Goal: Check status: Check status

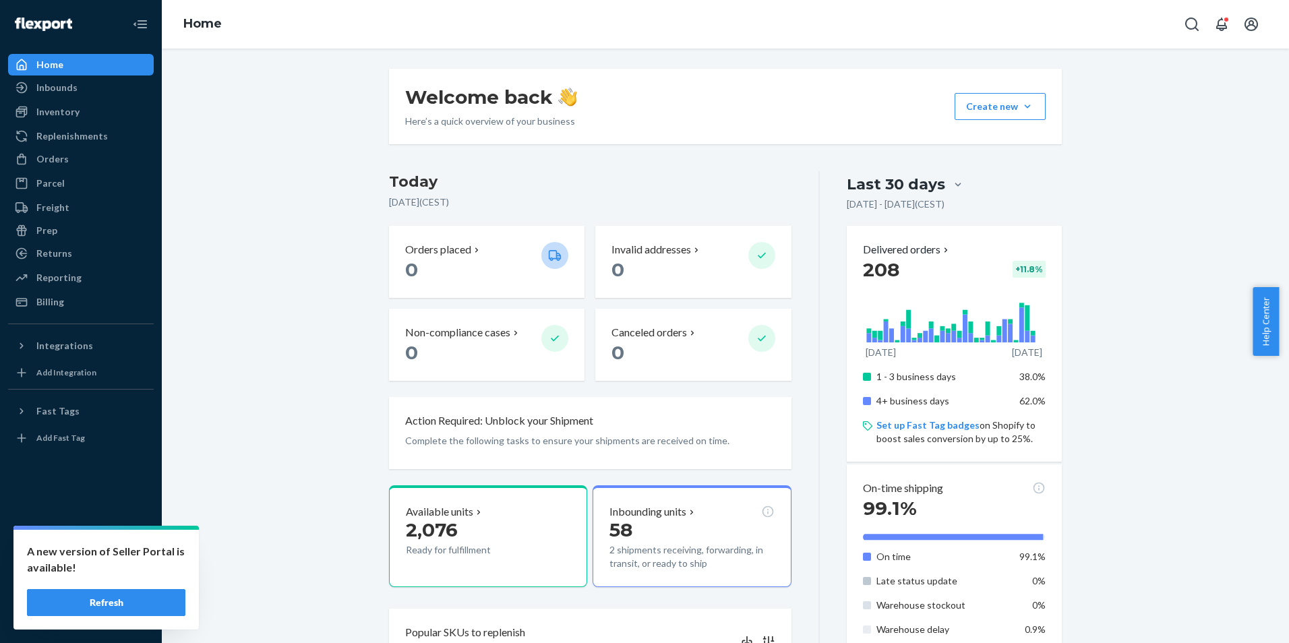
click at [100, 601] on button "Refresh" at bounding box center [106, 602] width 158 height 27
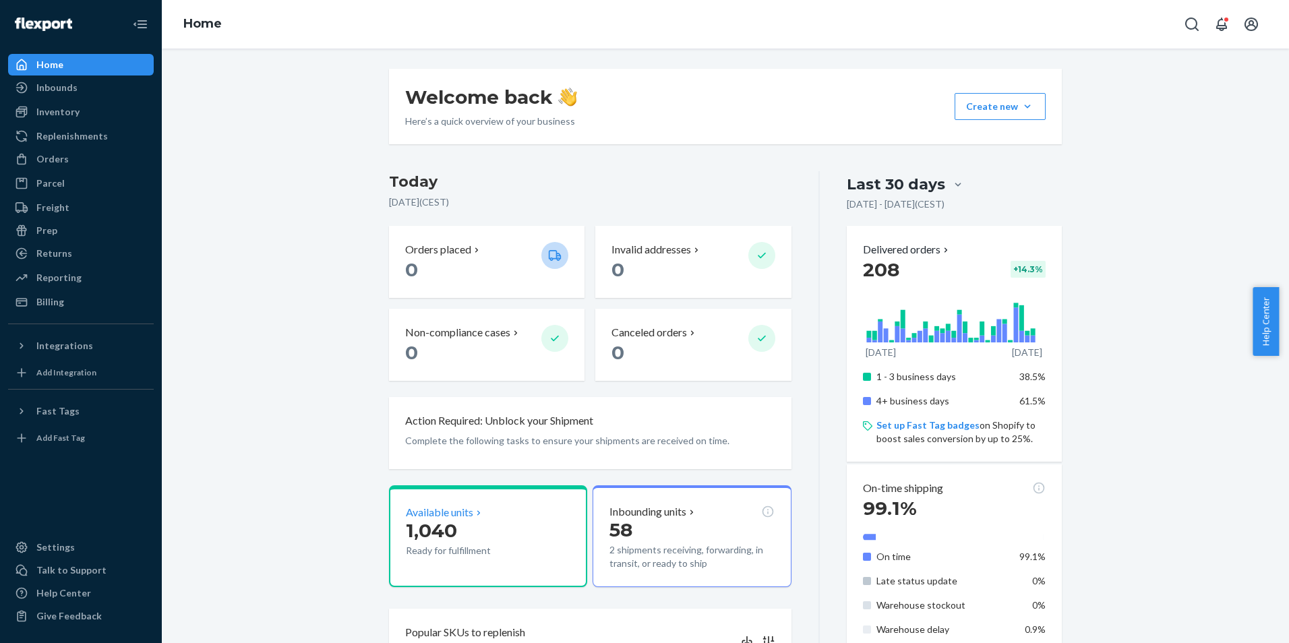
click at [473, 508] on icon at bounding box center [478, 513] width 11 height 11
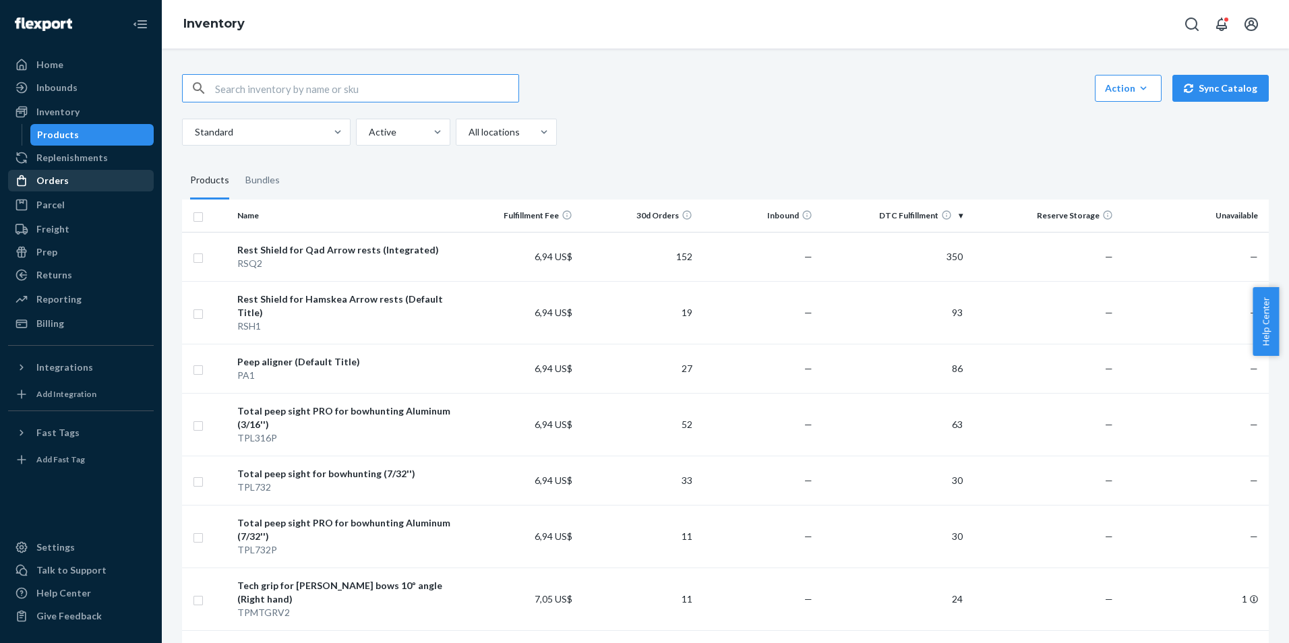
click at [83, 171] on ul "Home Inbounds Shipping Plans Problems Inventory Products Replenishments Orders …" at bounding box center [81, 194] width 146 height 280
click at [76, 181] on div "Orders" at bounding box center [80, 180] width 143 height 19
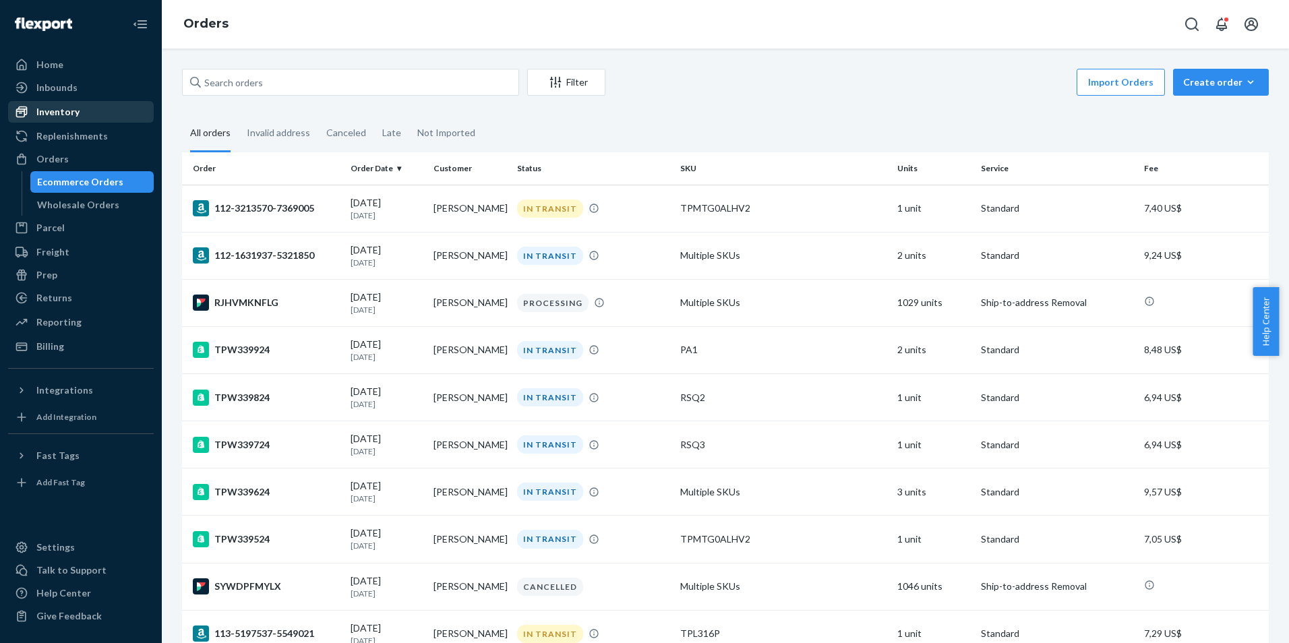
click at [49, 111] on div "Inventory" at bounding box center [57, 111] width 43 height 13
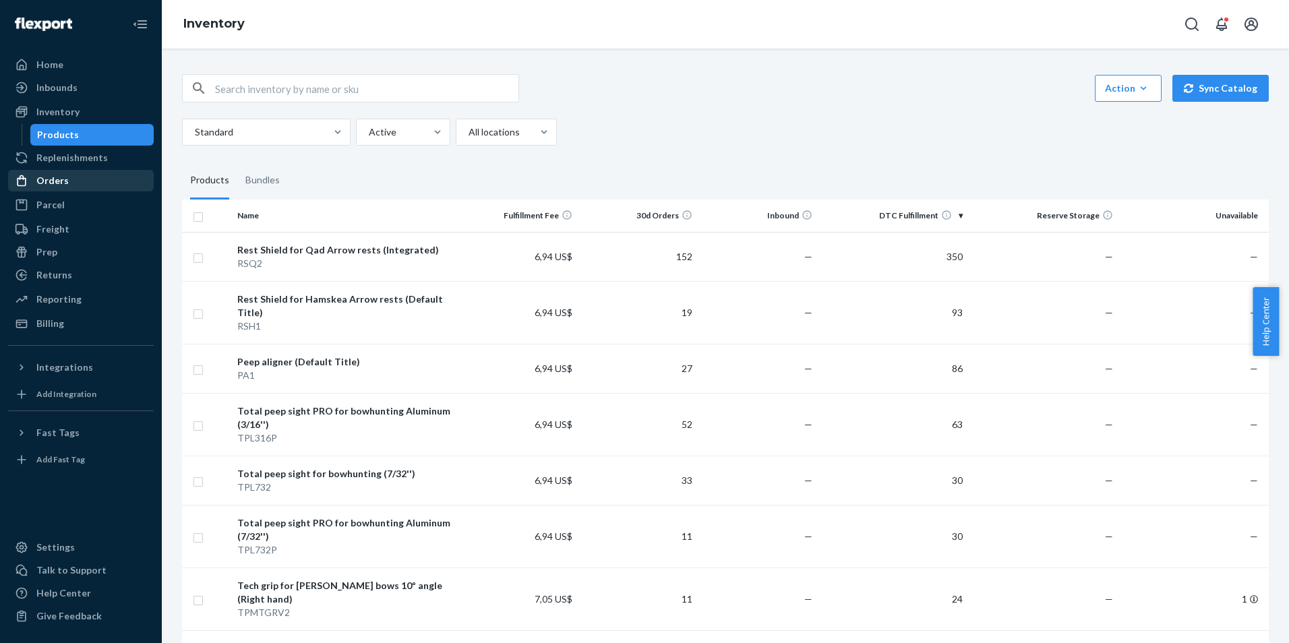
click at [59, 183] on div "Orders" at bounding box center [52, 180] width 32 height 13
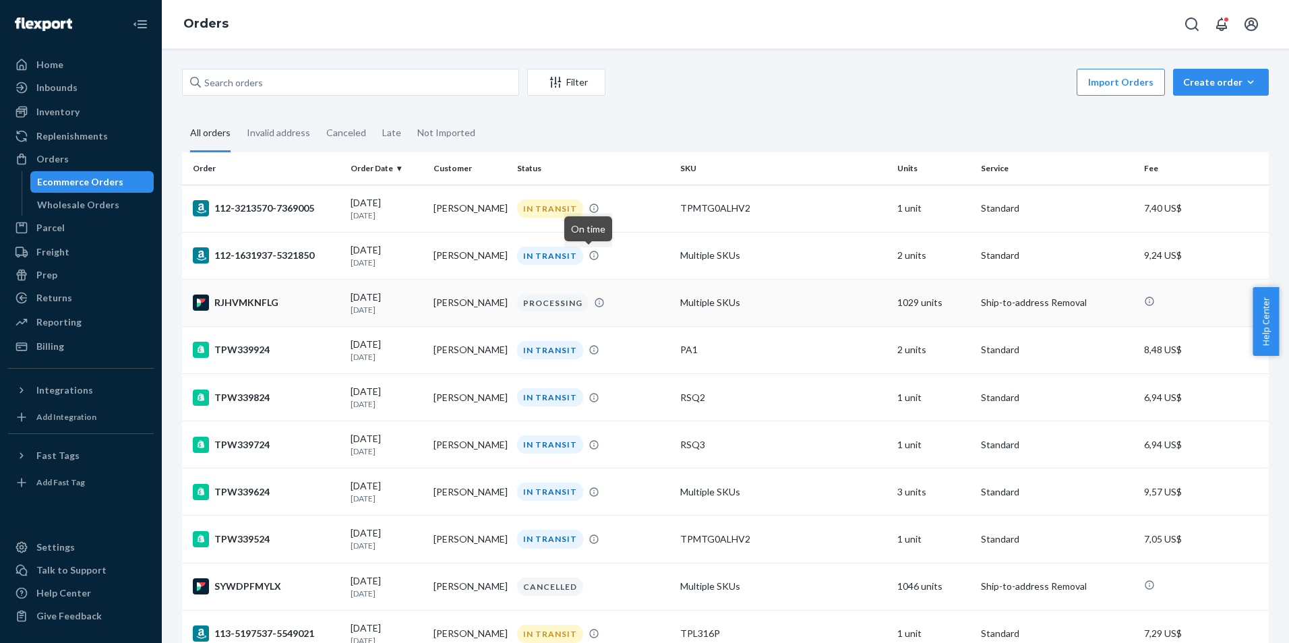
click at [800, 295] on td "Multiple SKUs" at bounding box center [783, 302] width 217 height 47
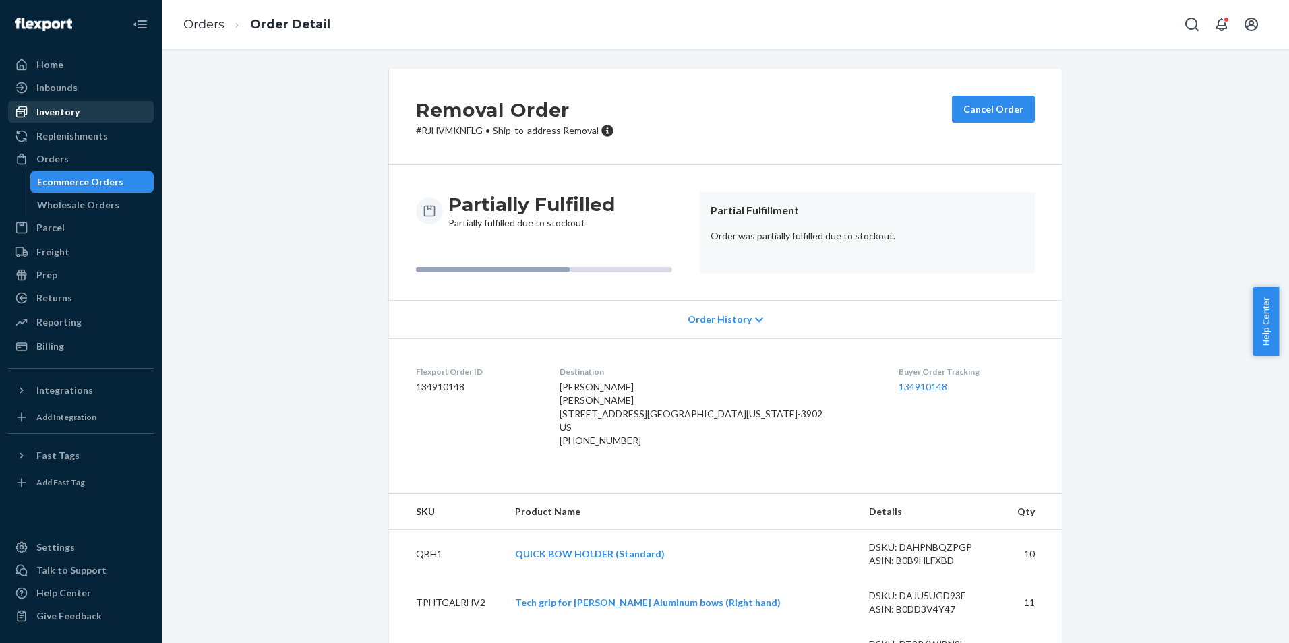
click at [107, 111] on div "Inventory" at bounding box center [80, 111] width 143 height 19
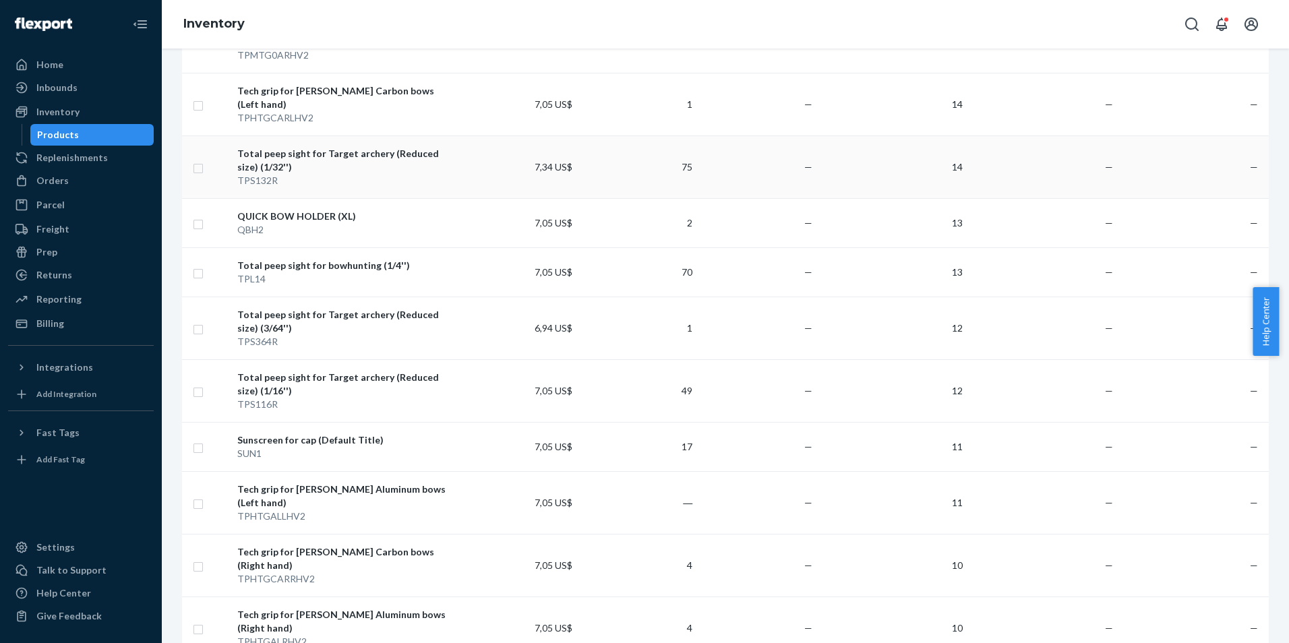
scroll to position [1035, 0]
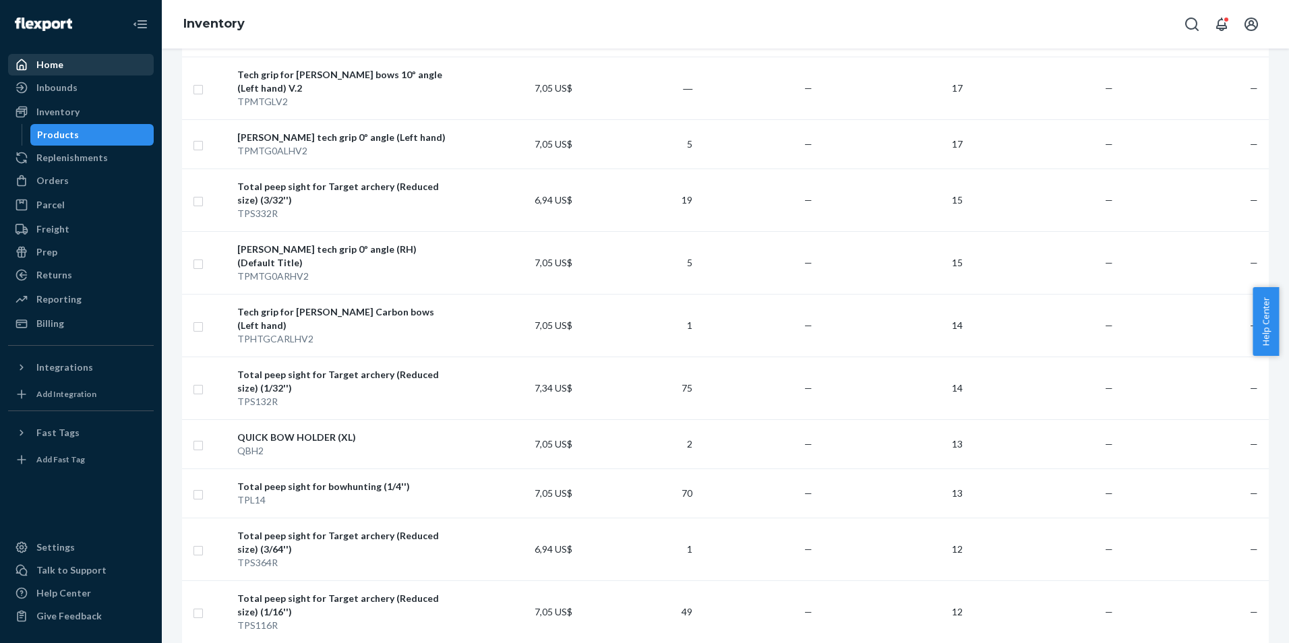
click at [92, 74] on link "Home" at bounding box center [81, 65] width 146 height 22
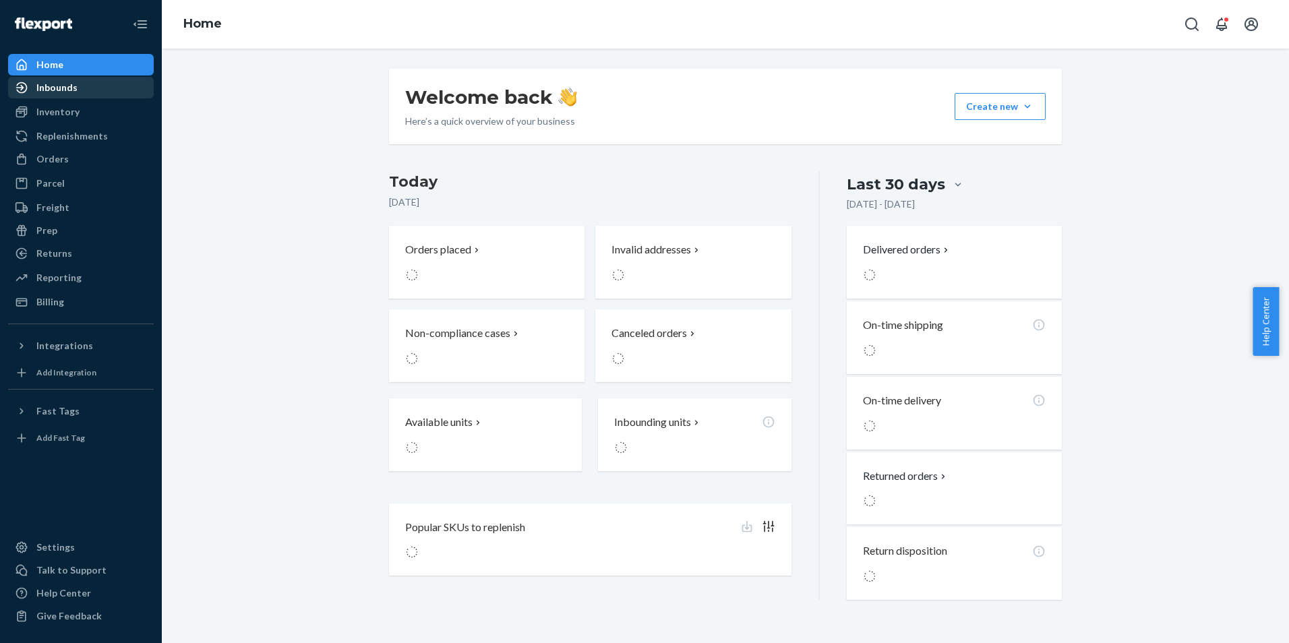
click at [86, 84] on div "Inbounds" at bounding box center [80, 87] width 143 height 19
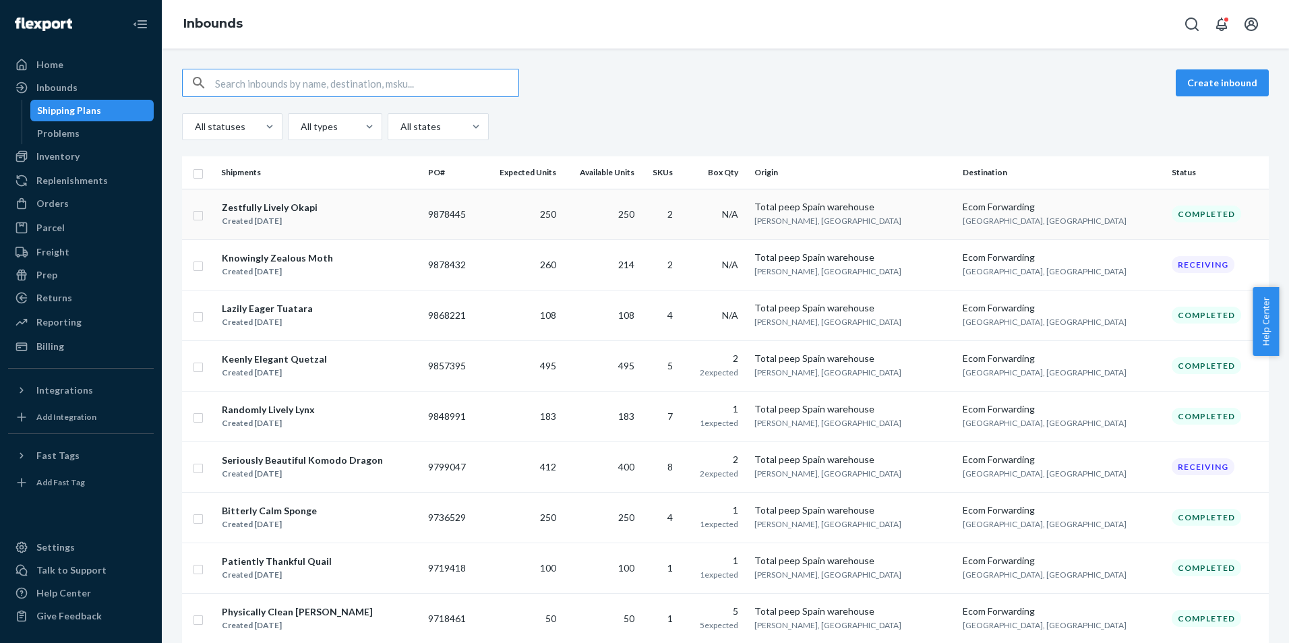
click at [481, 214] on td "9878445" at bounding box center [452, 214] width 58 height 51
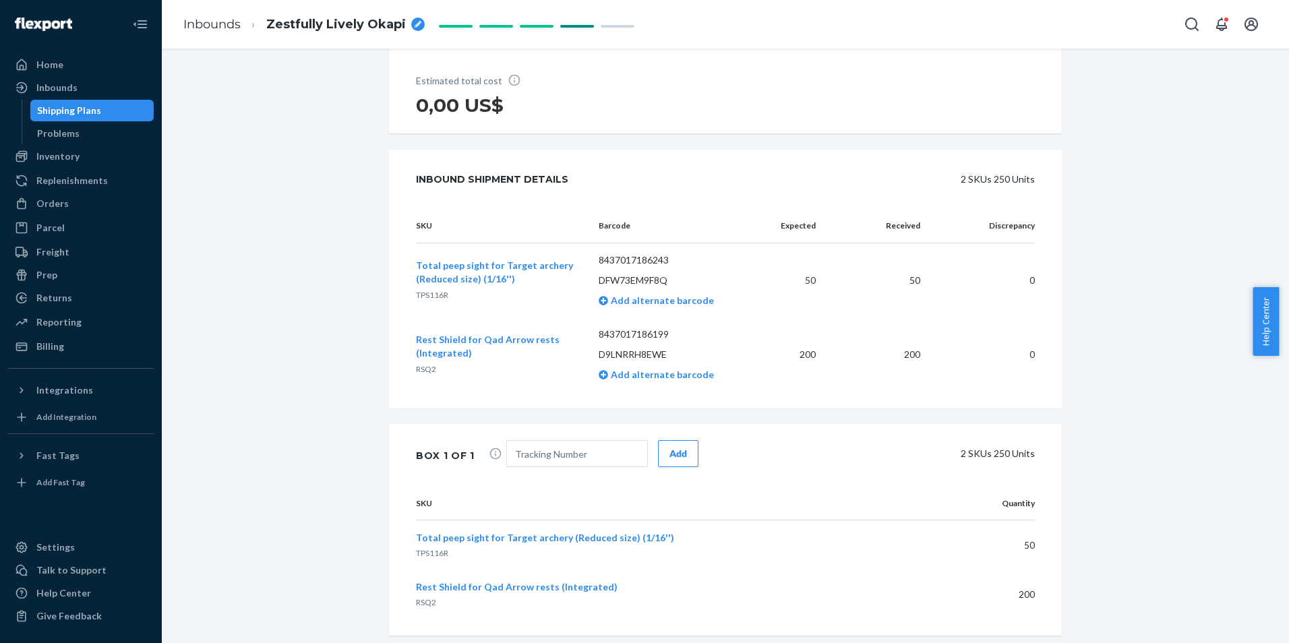
scroll to position [305, 0]
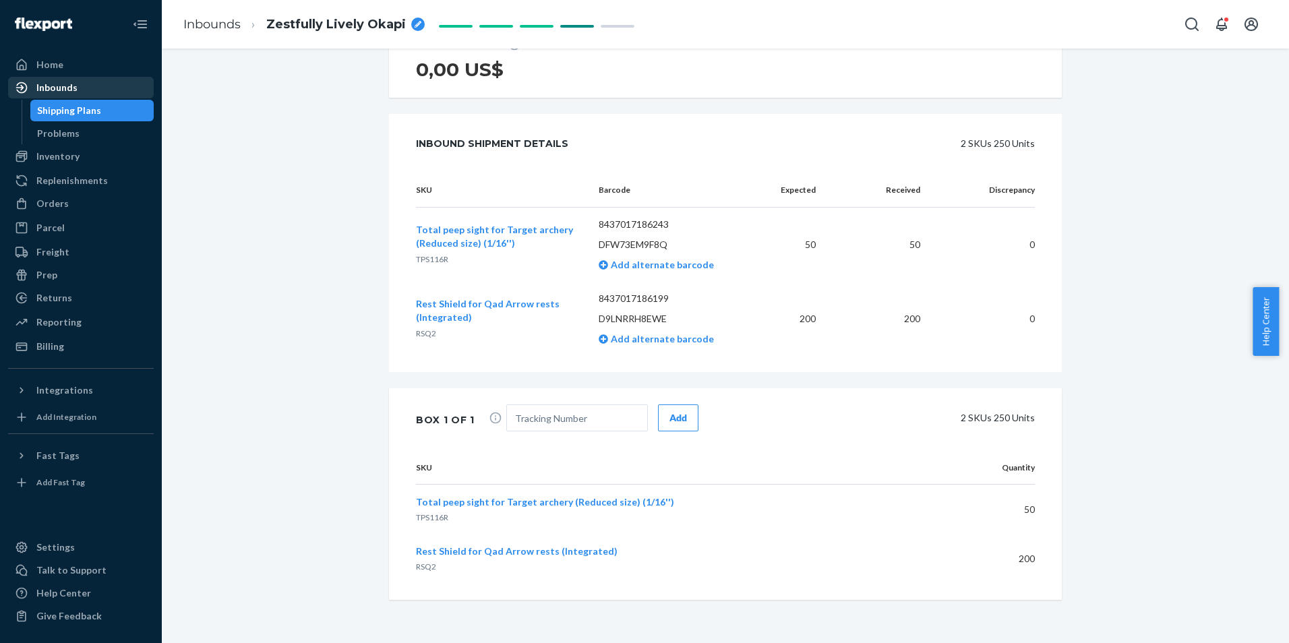
click at [98, 83] on div "Inbounds" at bounding box center [80, 87] width 143 height 19
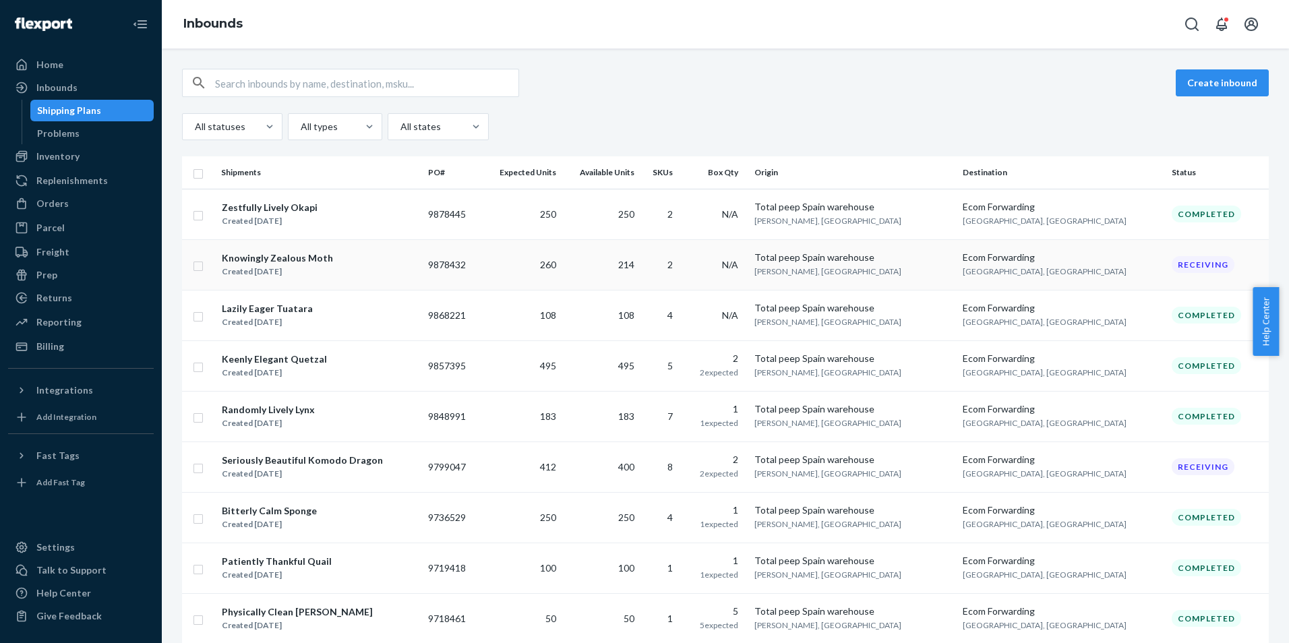
click at [523, 259] on td "260" at bounding box center [521, 264] width 81 height 51
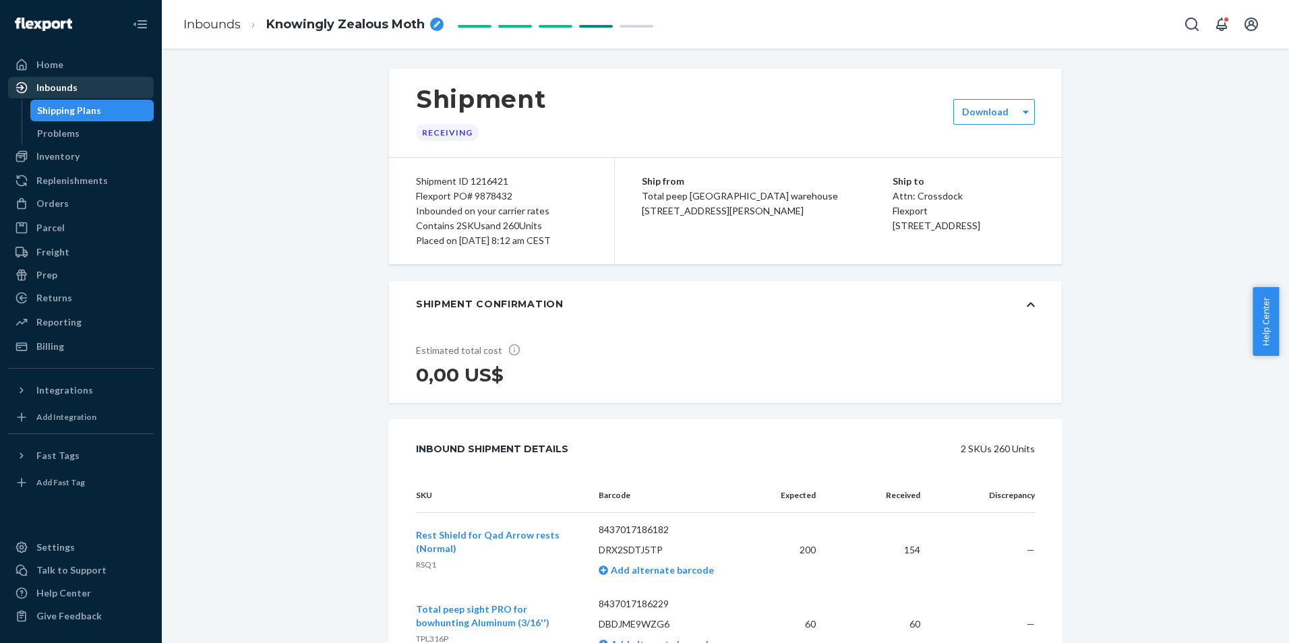
click at [76, 78] on link "Inbounds" at bounding box center [81, 88] width 146 height 22
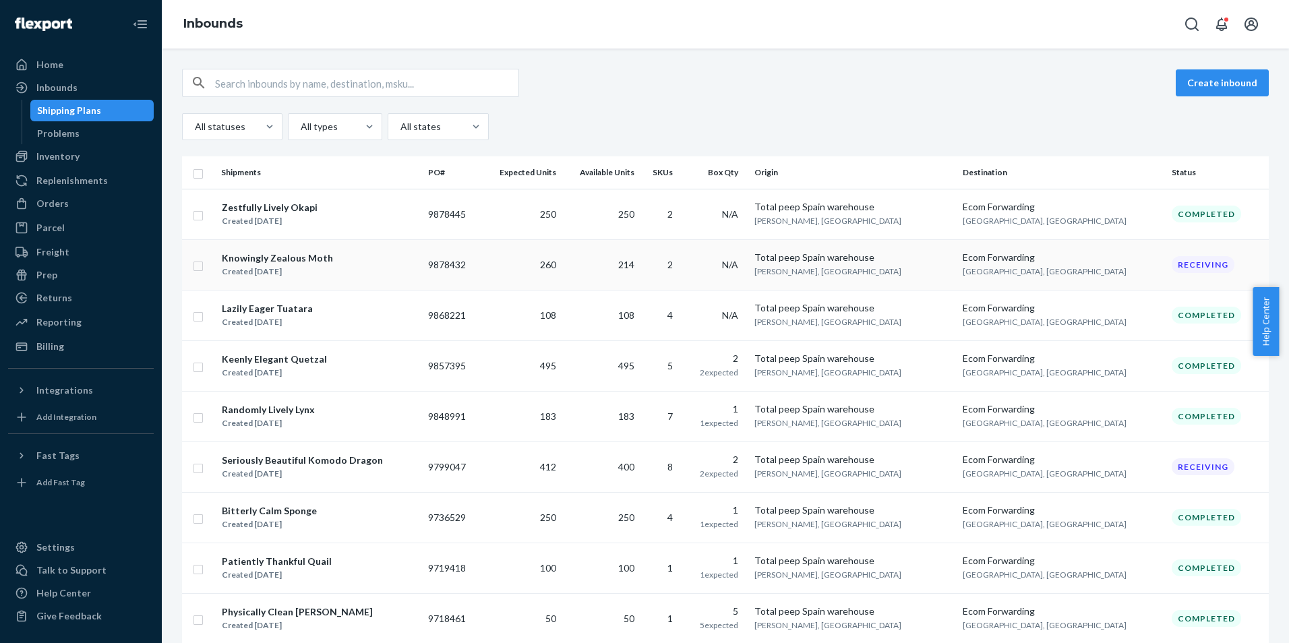
drag, startPoint x: 493, startPoint y: 260, endPoint x: 436, endPoint y: 268, distance: 58.0
click at [436, 268] on tr "Knowingly Zealous Moth Created Jul 30, 2025 9878432 260 214 2 N/A Total peep Sp…" at bounding box center [725, 264] width 1087 height 51
copy tr "9878432"
click at [67, 69] on div "Home" at bounding box center [80, 64] width 143 height 19
